Goal: Transaction & Acquisition: Purchase product/service

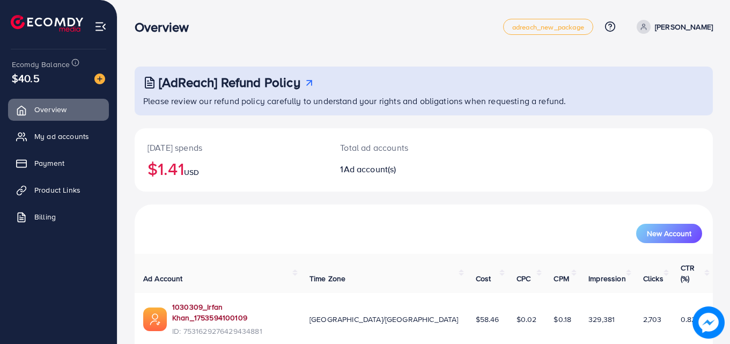
click at [186, 301] on link "1030309_Irfan Khan_1753594100109" at bounding box center [232, 312] width 120 height 22
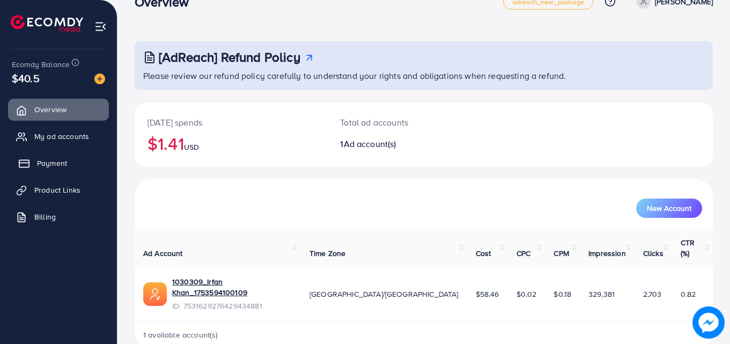
click at [52, 162] on span "Payment" at bounding box center [52, 163] width 30 height 11
click at [436, 137] on div "Total ad accounts 1 Ad account(s)" at bounding box center [399, 134] width 145 height 63
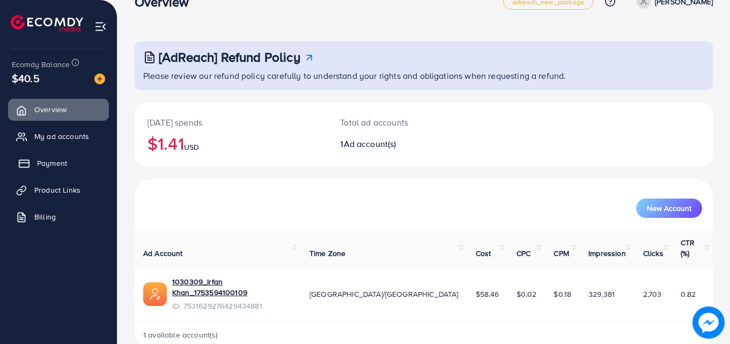
click at [57, 159] on span "Payment" at bounding box center [52, 163] width 30 height 11
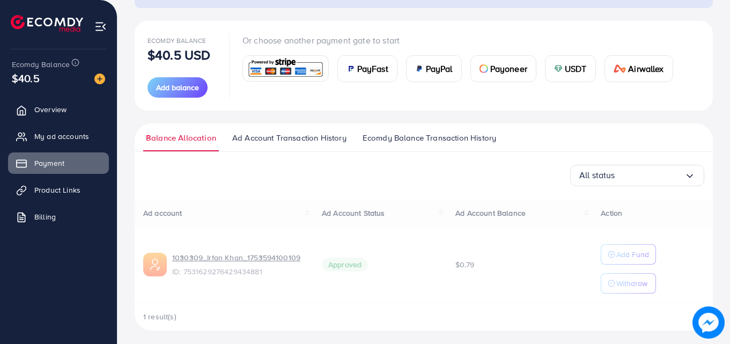
scroll to position [111, 0]
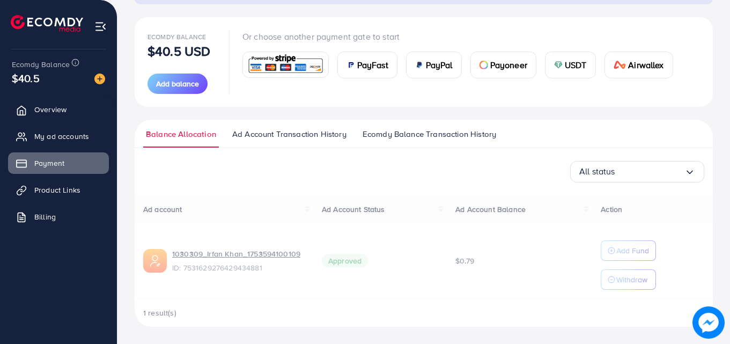
click at [619, 248] on div "Ad account Ad Account Status Ad Account Balance Action 1030309_Irfan Khan_17535…" at bounding box center [424, 261] width 578 height 132
click at [472, 225] on div "Ad account Ad Account Status Ad Account Balance Action 1030309_Irfan Khan_17535…" at bounding box center [424, 261] width 578 height 132
click at [618, 248] on div "Ad account Ad Account Status Ad Account Balance Action 1030309_Irfan Khan_17535…" at bounding box center [424, 261] width 578 height 132
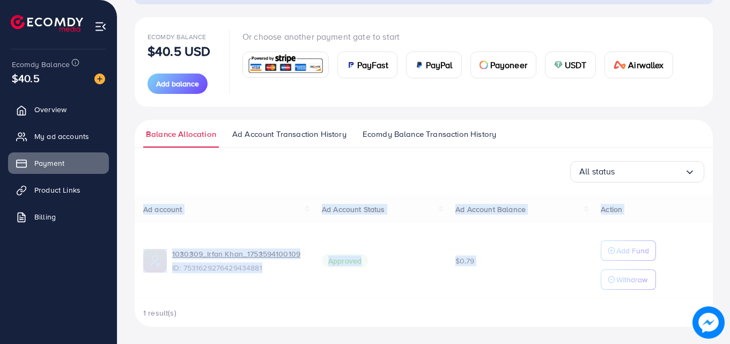
click at [618, 248] on div "Ad account Ad Account Status Ad Account Balance Action 1030309_Irfan Khan_17535…" at bounding box center [424, 261] width 578 height 132
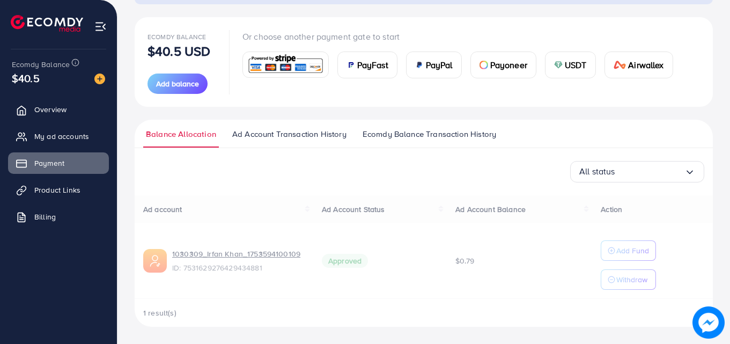
click at [530, 238] on div "Ad account Ad Account Status Ad Account Balance Action 1030309_Irfan Khan_17535…" at bounding box center [424, 261] width 578 height 132
click at [606, 245] on div "Ad account Ad Account Status Ad Account Balance Action 1030309_Irfan Khan_17535…" at bounding box center [424, 261] width 578 height 132
click at [214, 255] on div "Ad account Ad Account Status Ad Account Balance Action 1030309_Irfan Khan_17535…" at bounding box center [424, 261] width 578 height 132
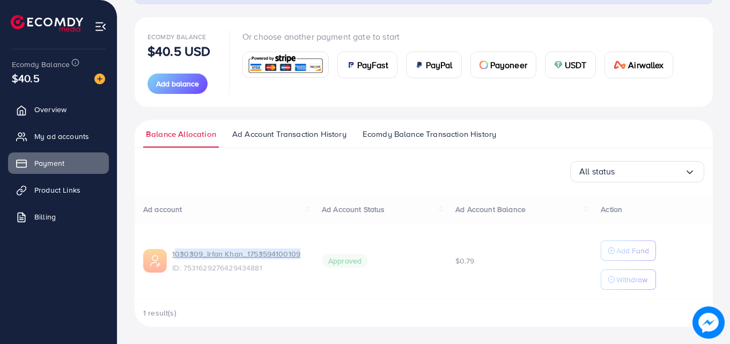
click at [214, 255] on div "Ad account Ad Account Status Ad Account Balance Action 1030309_Irfan Khan_17535…" at bounding box center [424, 261] width 578 height 132
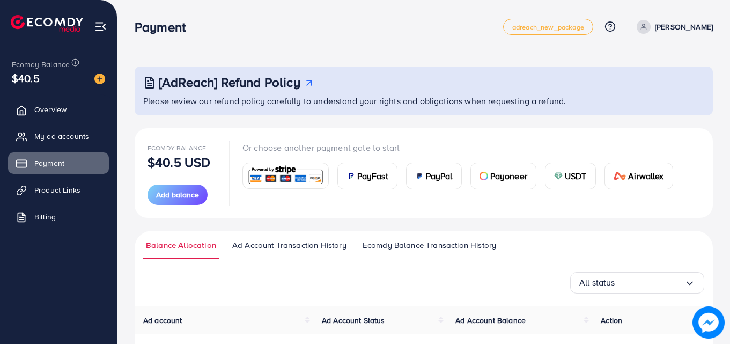
click at [289, 193] on div "Or choose another payment gate to start PayFast PayPal Payoneer USDT Airwallex" at bounding box center [461, 173] width 439 height 64
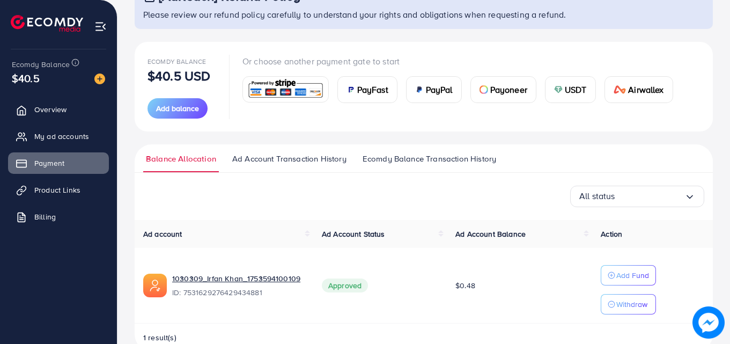
scroll to position [111, 0]
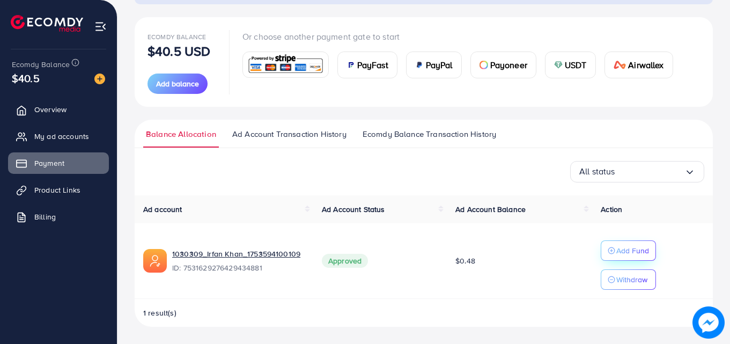
click at [622, 257] on p "Add Fund" at bounding box center [632, 250] width 33 height 13
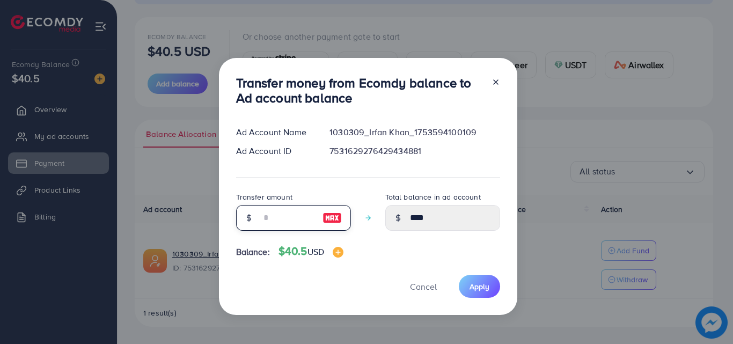
click at [297, 212] on input "number" at bounding box center [288, 218] width 54 height 26
type input "*"
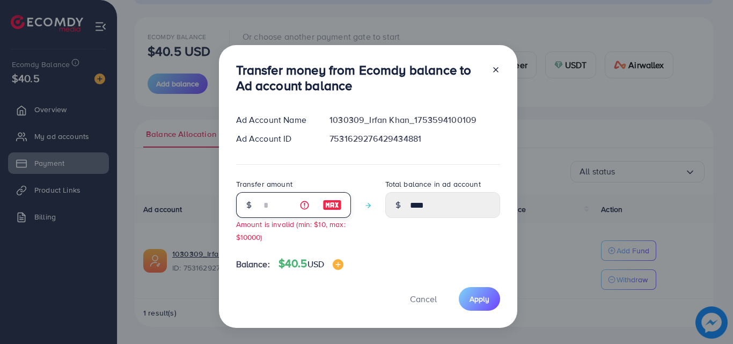
type input "****"
type input "**"
type input "*****"
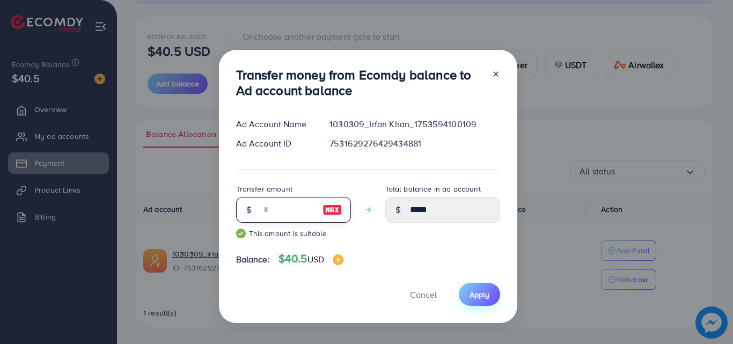
type input "**"
click at [473, 296] on span "Apply" at bounding box center [479, 294] width 20 height 11
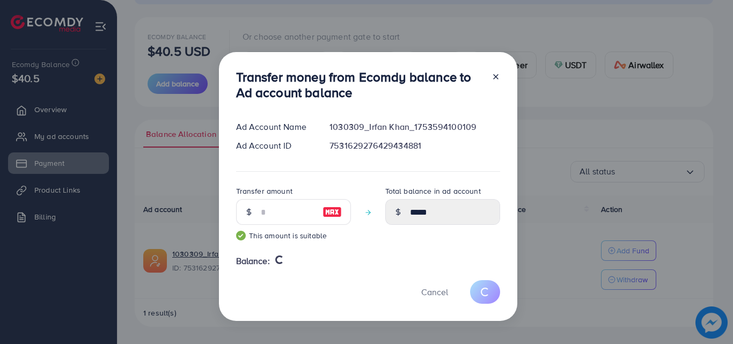
drag, startPoint x: 353, startPoint y: 95, endPoint x: 234, endPoint y: 76, distance: 121.1
click at [234, 76] on div "Transfer money from Ecomdy balance to Ad account balance Ad Account Name 103030…" at bounding box center [368, 186] width 298 height 268
drag, startPoint x: 234, startPoint y: 76, endPoint x: 353, endPoint y: 100, distance: 121.5
click at [353, 100] on div "Transfer money from Ecomdy balance to Ad account balance Ad Account Name 103030…" at bounding box center [368, 186] width 298 height 268
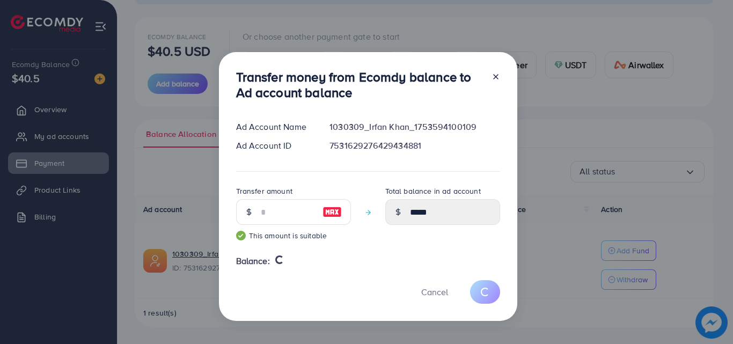
click at [353, 100] on h3 "Transfer money from Ecomdy balance to Ad account balance" at bounding box center [359, 84] width 247 height 31
type input "****"
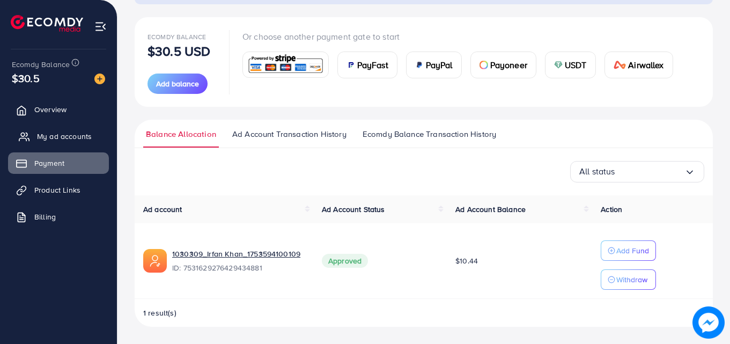
click at [45, 135] on span "My ad accounts" at bounding box center [64, 136] width 55 height 11
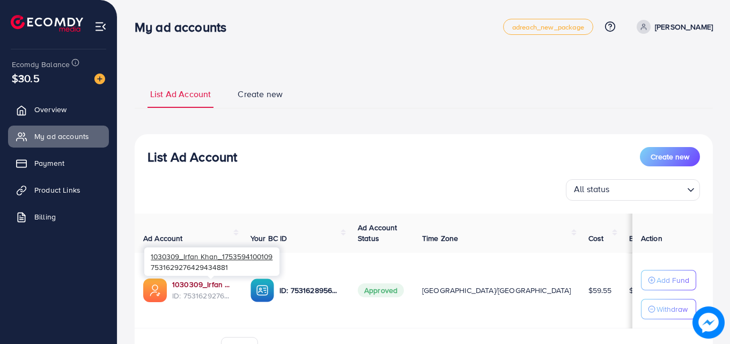
click at [203, 280] on link "1030309_Irfan Khan_1753594100109" at bounding box center [202, 284] width 61 height 11
